Goal: Transaction & Acquisition: Purchase product/service

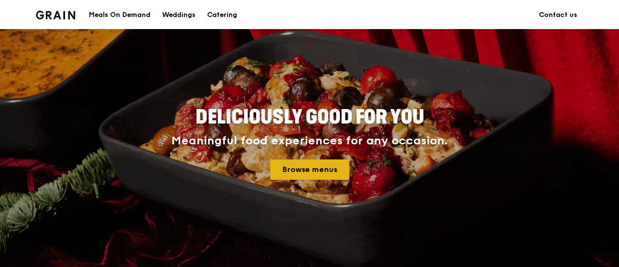
click at [319, 170] on link "Browse menus" at bounding box center [309, 170] width 79 height 20
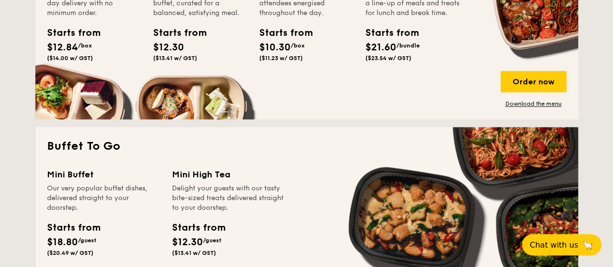
scroll to position [695, 0]
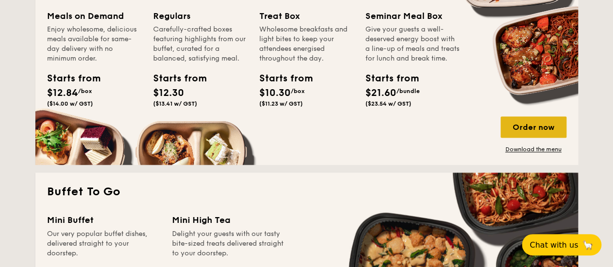
click at [532, 129] on div "Order now" at bounding box center [534, 126] width 66 height 21
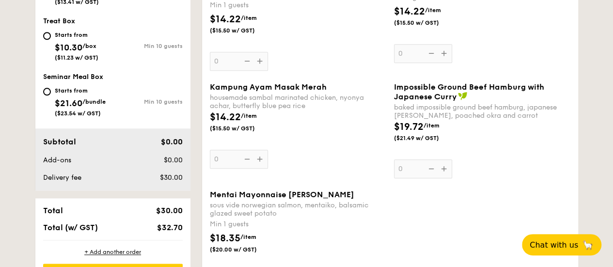
scroll to position [501, 0]
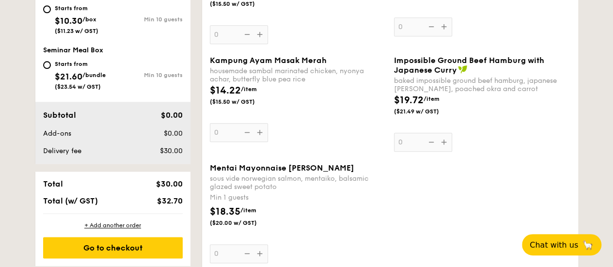
click at [269, 168] on span "Mentai Mayonnaise [PERSON_NAME]" at bounding box center [282, 167] width 145 height 9
click at [268, 244] on input "0" at bounding box center [239, 253] width 58 height 19
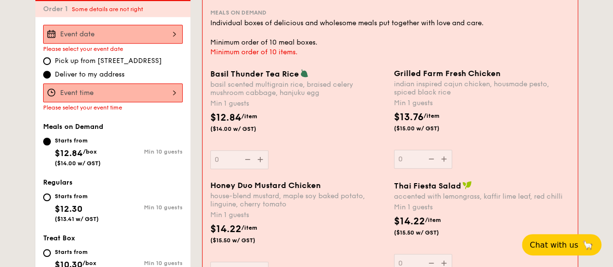
scroll to position [275, 0]
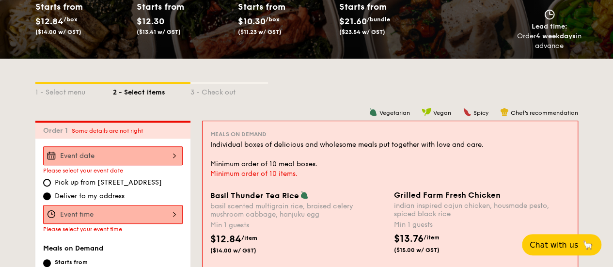
scroll to position [145, 0]
